Goal: Obtain resource: Download file/media

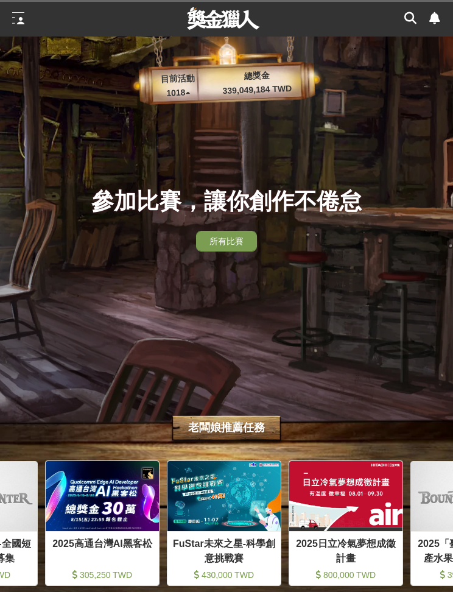
click at [16, 21] on div at bounding box center [18, 18] width 12 height 12
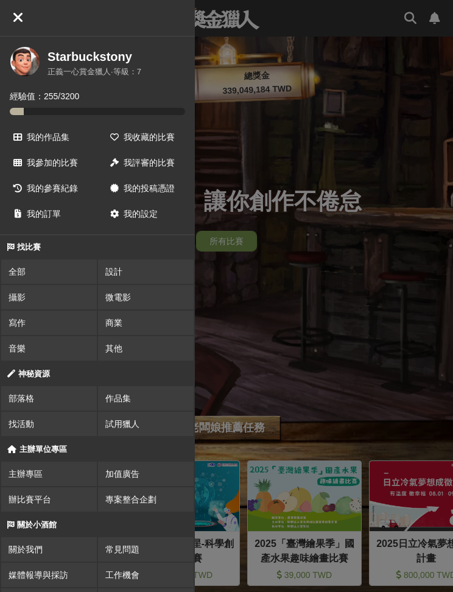
click at [138, 135] on span "我收藏的比賽" at bounding box center [149, 137] width 51 height 10
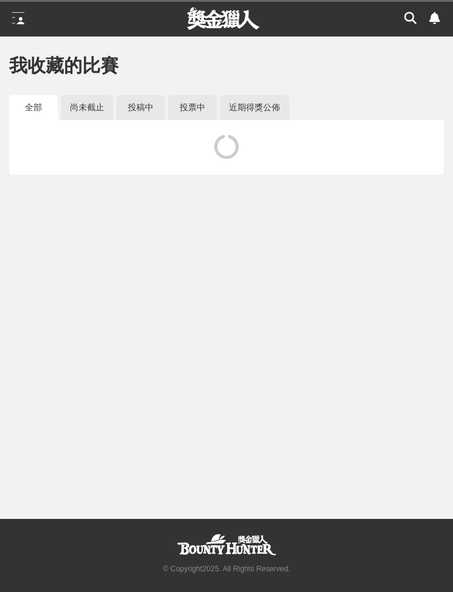
click at [139, 106] on link "投稿中" at bounding box center [140, 107] width 49 height 25
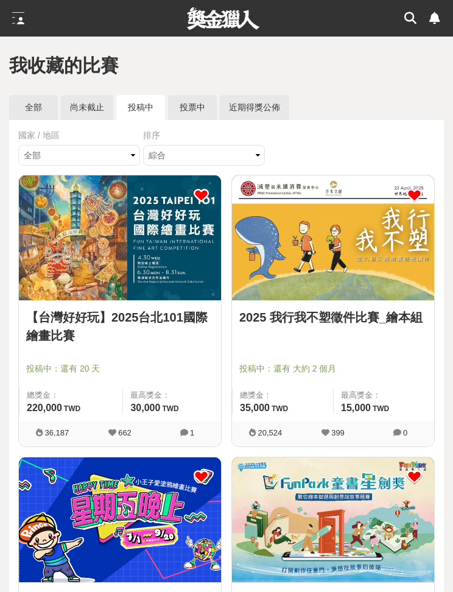
click at [85, 105] on link "尚未截止" at bounding box center [87, 107] width 52 height 25
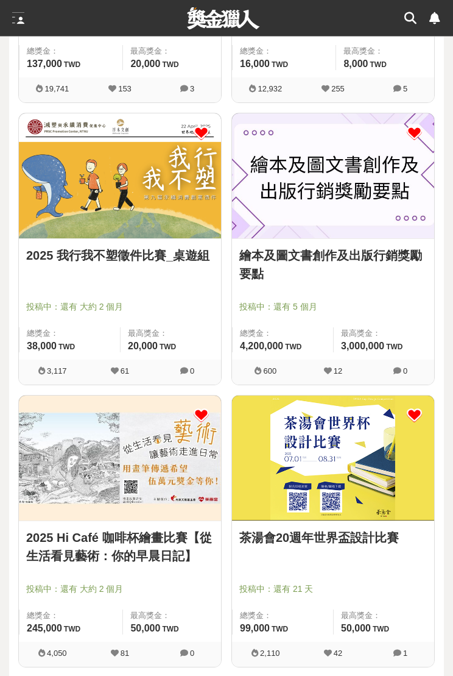
scroll to position [909, 0]
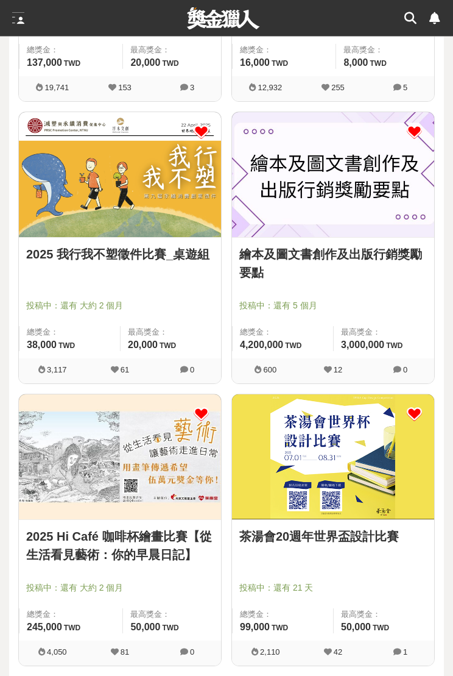
click at [296, 484] on img at bounding box center [333, 457] width 202 height 125
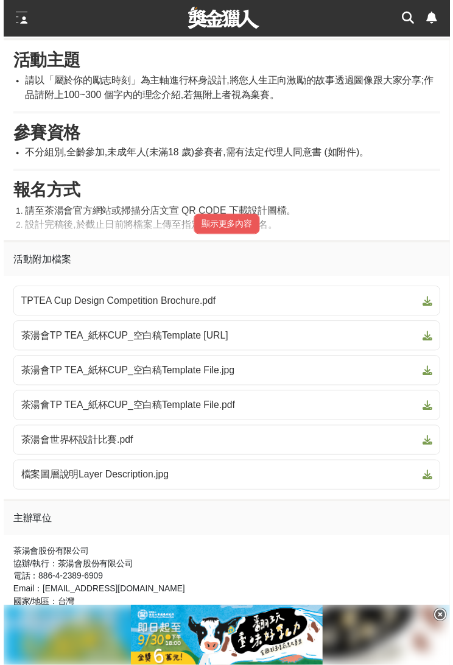
scroll to position [661, 0]
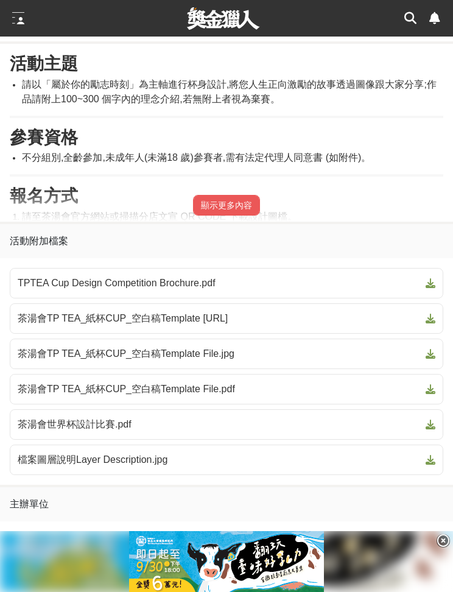
click at [46, 356] on span "茶湯會TP TEA_紙杯CUP_空白稿Template File.jpg" at bounding box center [219, 354] width 403 height 15
click at [427, 361] on link "茶湯會TP TEA_紙杯CUP_空白稿Template File.jpg" at bounding box center [227, 354] width 434 height 30
click at [427, 358] on span at bounding box center [428, 354] width 15 height 15
click at [44, 462] on span "檔案圖層說明Layer Description.jpg" at bounding box center [219, 460] width 403 height 15
click at [216, 205] on button "顯示更多內容" at bounding box center [226, 205] width 67 height 21
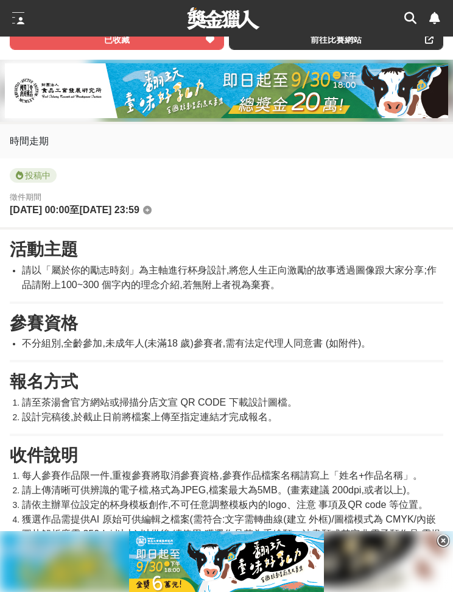
scroll to position [475, 0]
